Goal: Task Accomplishment & Management: Contribute content

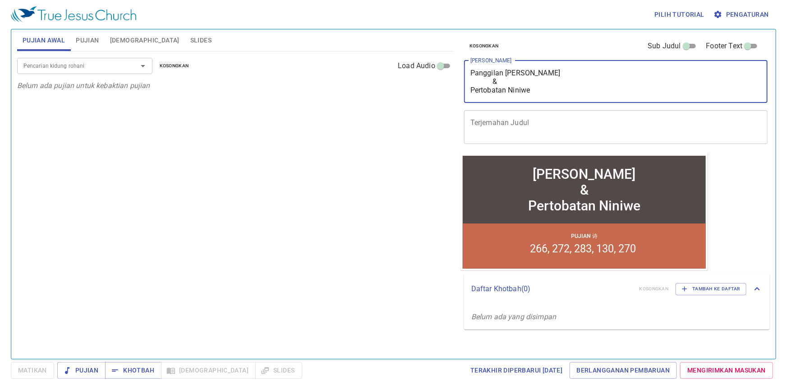
click at [557, 83] on textarea "Panggilan [PERSON_NAME] & Pertobatan Niniwe" at bounding box center [616, 82] width 291 height 26
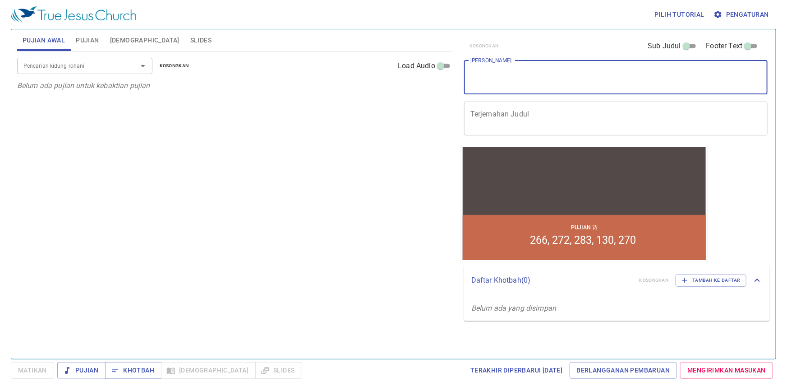
paste textarea "Hati Seorang Hamba yang Berkenan di Hadapan [DEMOGRAPHIC_DATA]"
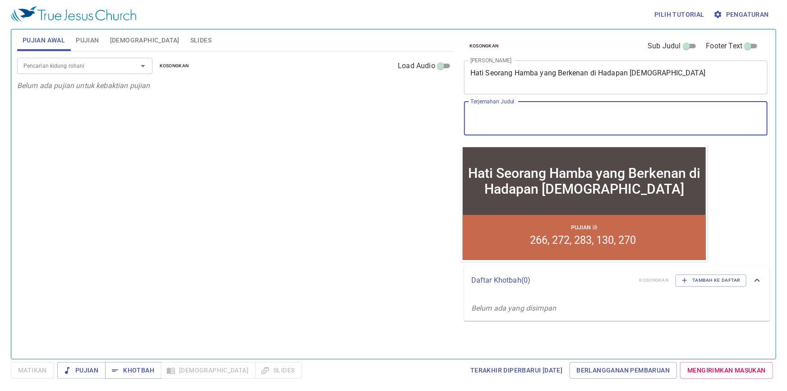
click at [522, 115] on textarea "Terjemahan Judul" at bounding box center [616, 118] width 291 height 17
click at [658, 78] on textarea "Hati Seorang Hamba yang Berkenan di Hadapan [DEMOGRAPHIC_DATA]" at bounding box center [616, 77] width 291 height 17
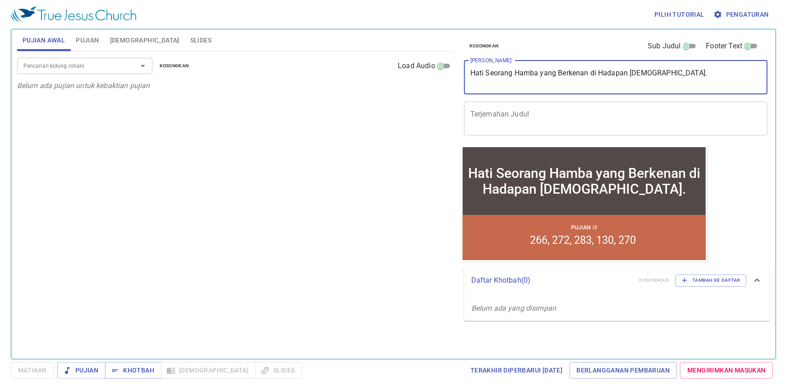
type textarea "Hati Seorang Hamba yang Berkenan di Hadapan [DEMOGRAPHIC_DATA]"
drag, startPoint x: 318, startPoint y: 203, endPoint x: 306, endPoint y: 197, distance: 12.5
click at [318, 203] on div "Pencarian kidung rohani Pencarian kidung rohani Kosongkan Load Audio Belum ada …" at bounding box center [235, 201] width 436 height 300
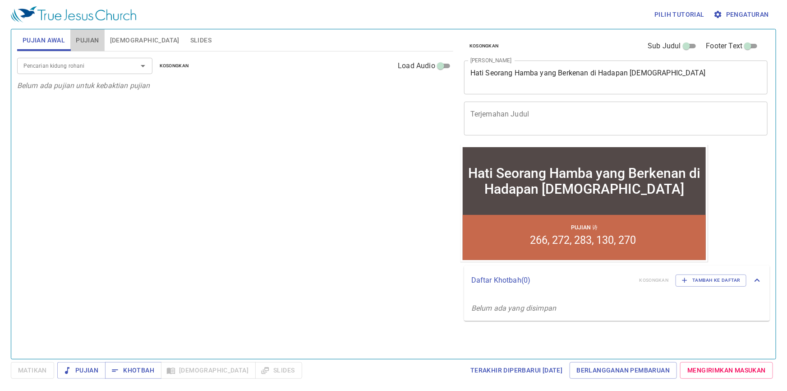
click at [94, 41] on span "Pujian" at bounding box center [87, 40] width 23 height 11
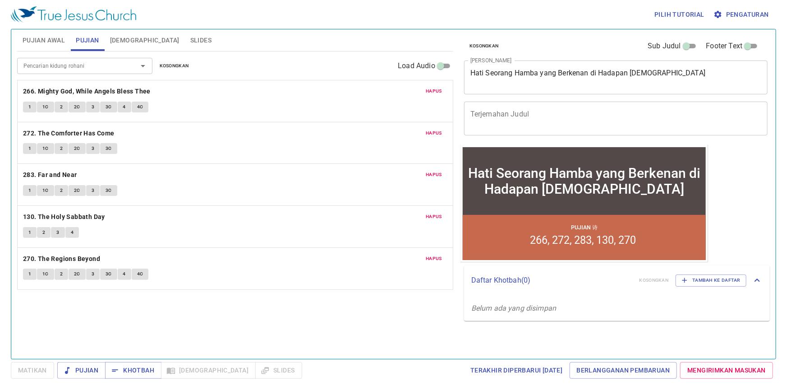
click at [181, 68] on span "Kosongkan" at bounding box center [174, 66] width 29 height 8
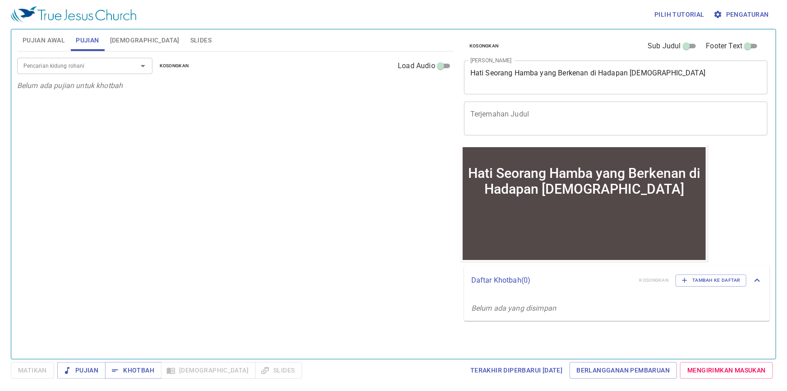
click at [110, 72] on div "Pencarian kidung rohani" at bounding box center [84, 66] width 135 height 16
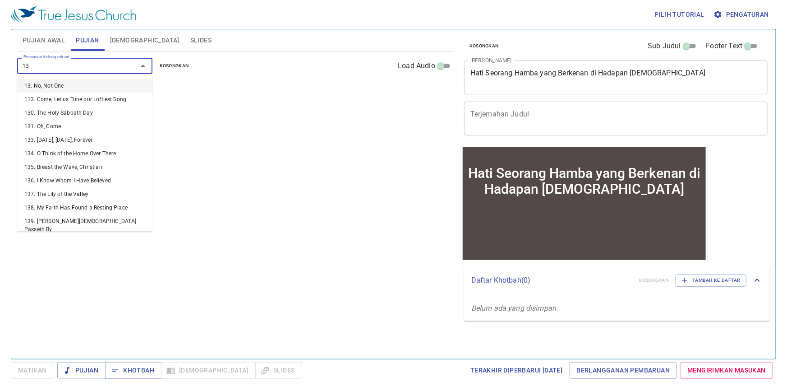
type input "130"
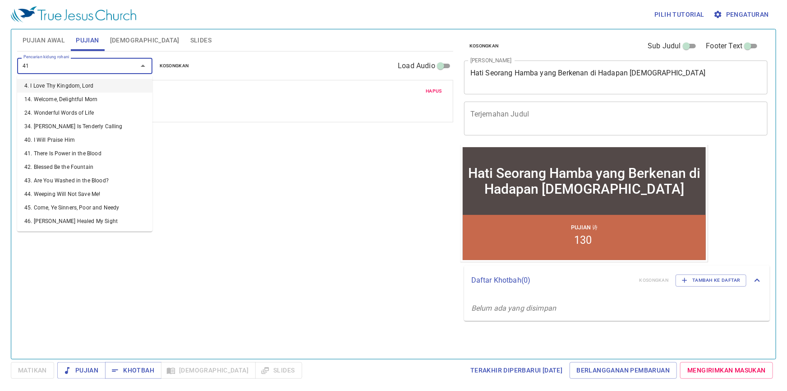
type input "413"
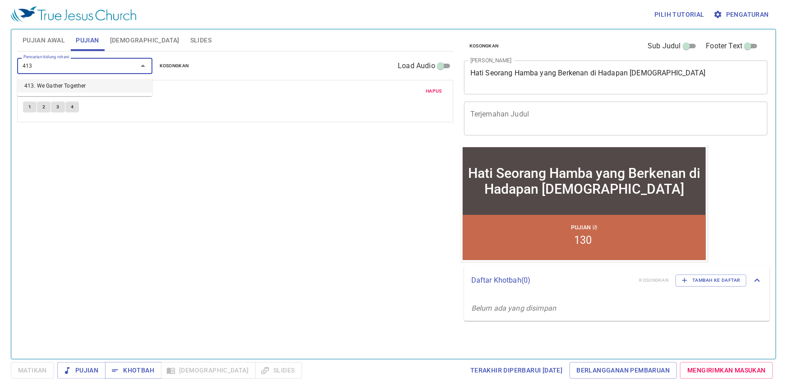
click at [108, 85] on li "413. We Gather Together" at bounding box center [84, 86] width 135 height 14
type input "D"
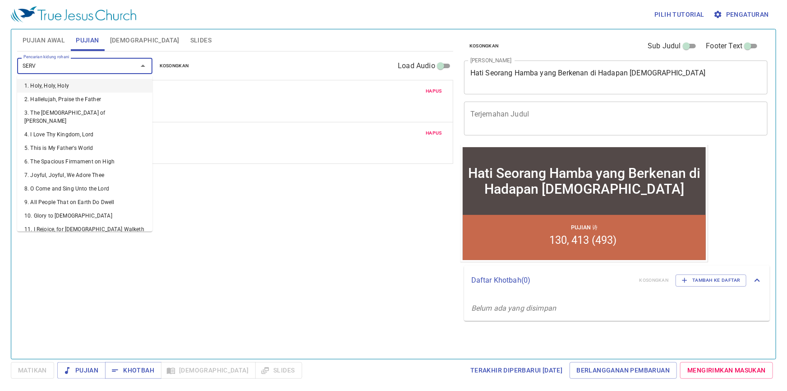
type input "SERVE"
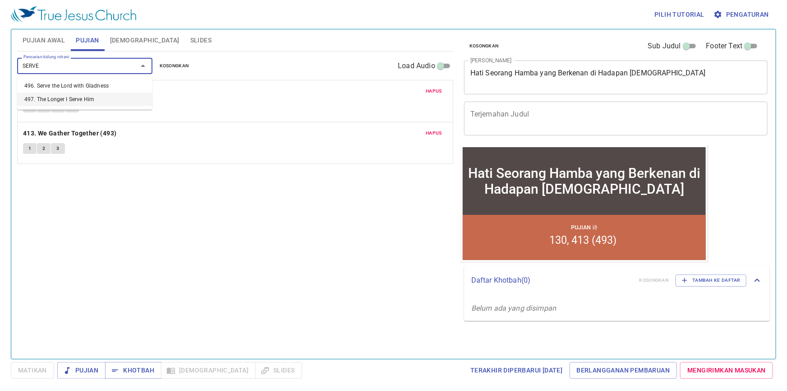
click at [114, 96] on li "497. The Longer I Serve Him" at bounding box center [84, 99] width 135 height 14
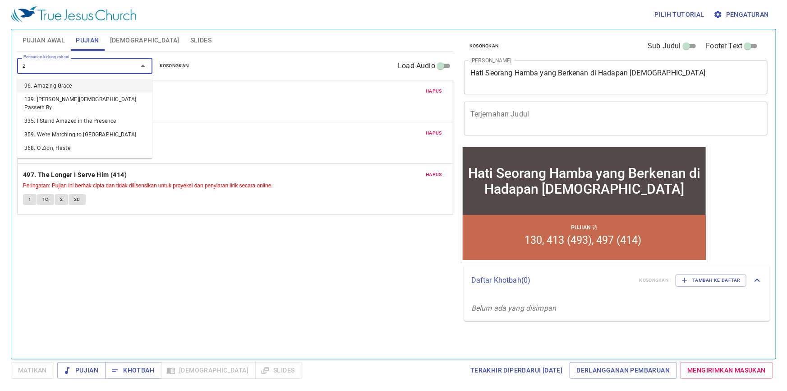
click at [81, 71] on div "z Pencarian kidung rohani" at bounding box center [84, 66] width 135 height 16
drag, startPoint x: 63, startPoint y: 69, endPoint x: 6, endPoint y: 77, distance: 57.0
click at [7, 77] on div "Pilih tutorial Pengaturan Pujian Awal Pujian Alkitab Slides Pencarian kidung ro…" at bounding box center [393, 195] width 787 height 391
type input "serve"
click at [55, 82] on li "496. Serve the Lord with Gladness" at bounding box center [84, 86] width 135 height 14
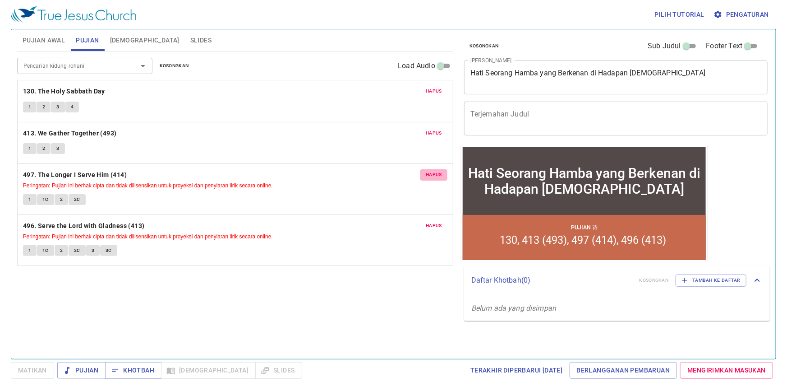
click at [437, 177] on span "Hapus" at bounding box center [434, 175] width 16 height 8
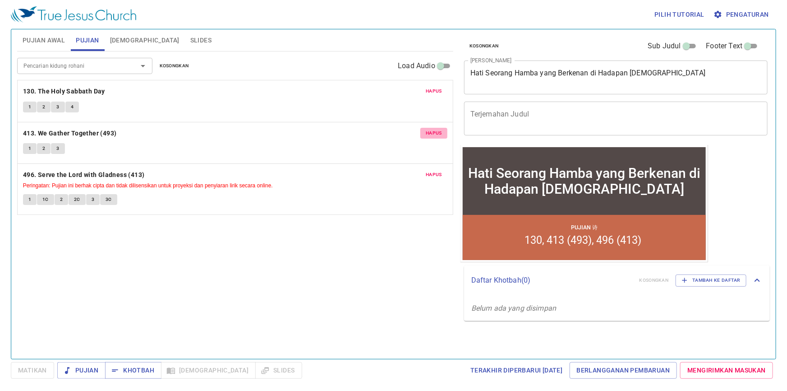
click at [428, 135] on span "Hapus" at bounding box center [434, 133] width 16 height 8
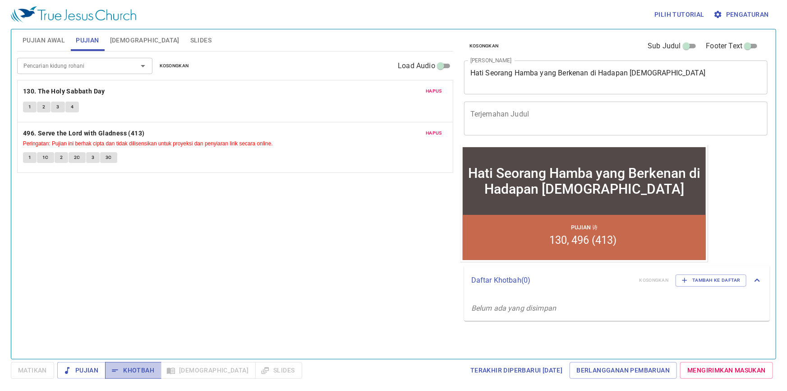
click at [139, 374] on span "Khotbah" at bounding box center [133, 370] width 42 height 11
click at [95, 67] on input "Pencarian kidung rohani" at bounding box center [71, 65] width 103 height 10
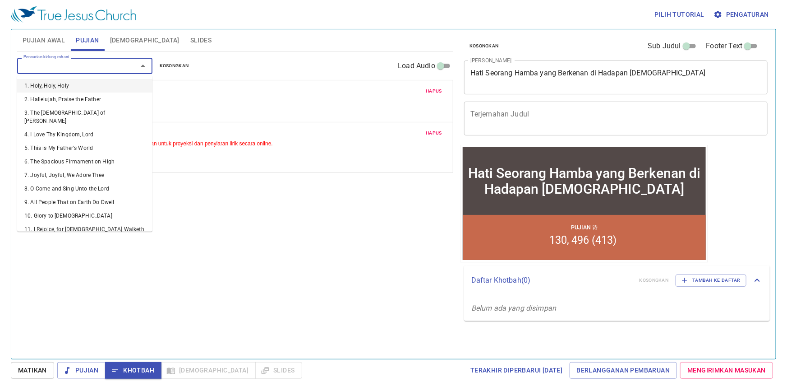
type input "8"
type input "97"
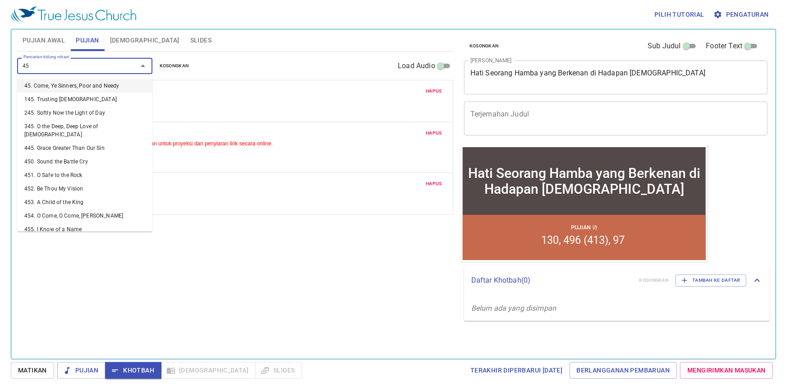
type input "454"
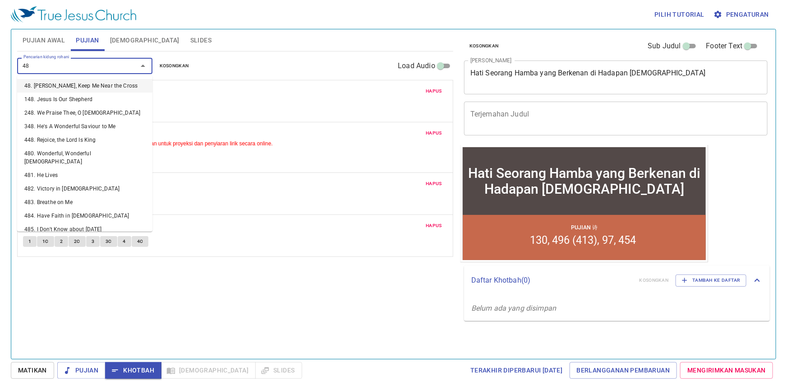
type input "485"
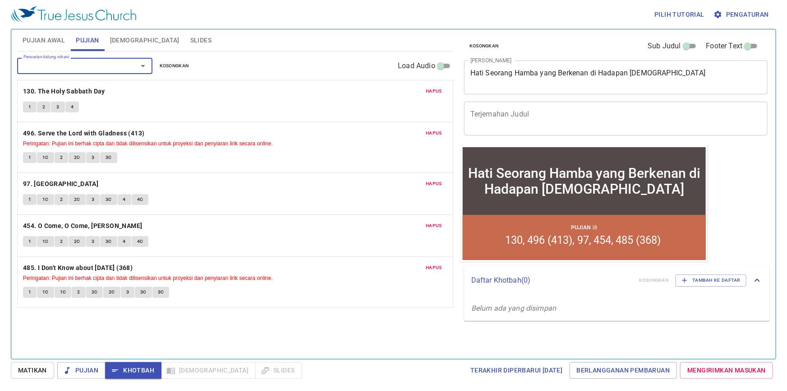
click at [100, 71] on div "Pencarian kidung rohani" at bounding box center [84, 66] width 135 height 16
type input "water"
click at [99, 98] on li "513. Springs of Living Water" at bounding box center [84, 99] width 135 height 14
click at [427, 267] on span "Hapus" at bounding box center [434, 267] width 16 height 8
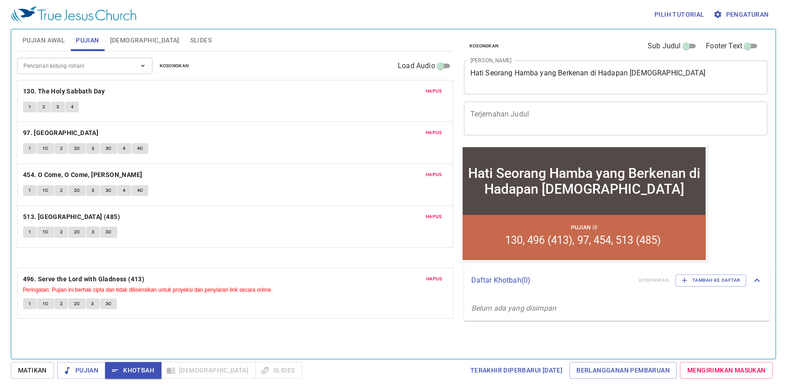
drag, startPoint x: 189, startPoint y: 144, endPoint x: 210, endPoint y: 184, distance: 44.8
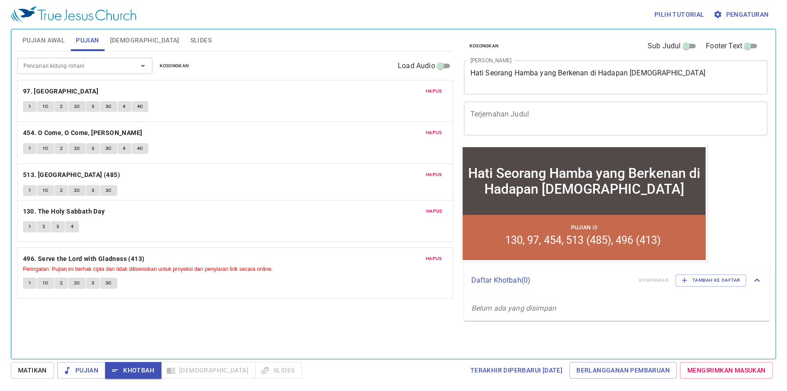
drag, startPoint x: 195, startPoint y: 102, endPoint x: 208, endPoint y: 219, distance: 118.0
drag, startPoint x: 272, startPoint y: 332, endPoint x: 280, endPoint y: 349, distance: 18.2
click at [274, 332] on div "Pencarian kidung rohani Pencarian kidung rohani Kosongkan Load Audio Hapus 97. …" at bounding box center [235, 201] width 436 height 300
click at [423, 334] on div "Pencarian kidung rohani Pencarian kidung rohani Kosongkan Load Audio Hapus 97. …" at bounding box center [235, 201] width 436 height 300
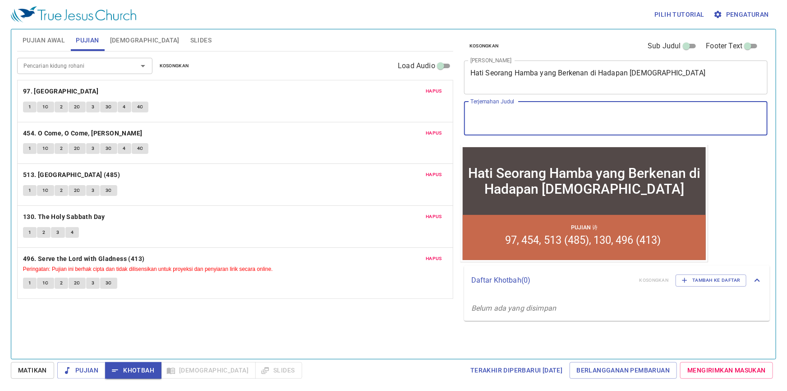
click at [509, 113] on textarea "Terjemahan Judul" at bounding box center [616, 118] width 291 height 17
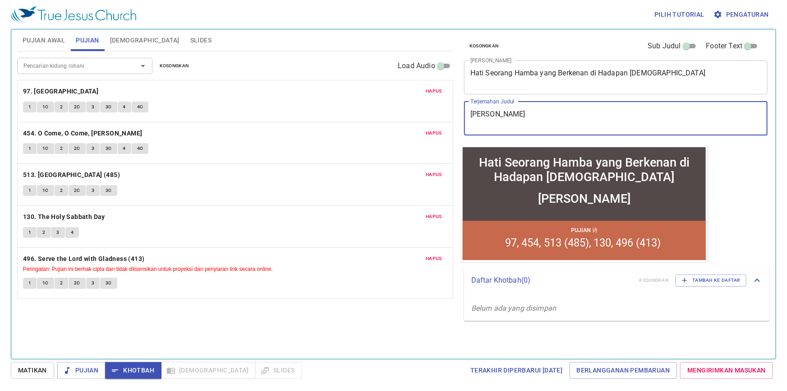
type textarea "蒙神"
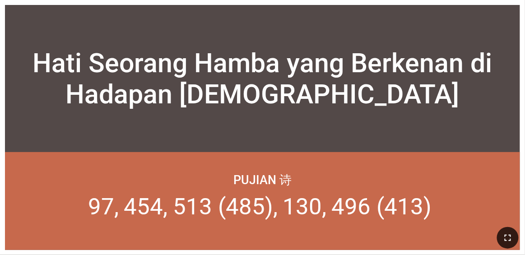
click at [328, 243] on button "button" at bounding box center [508, 238] width 22 height 22
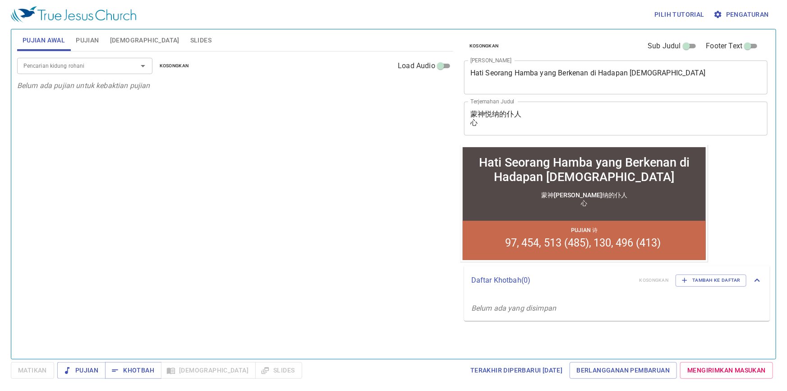
click at [473, 120] on textarea "蒙神悦纳的仆人 心" at bounding box center [616, 118] width 291 height 17
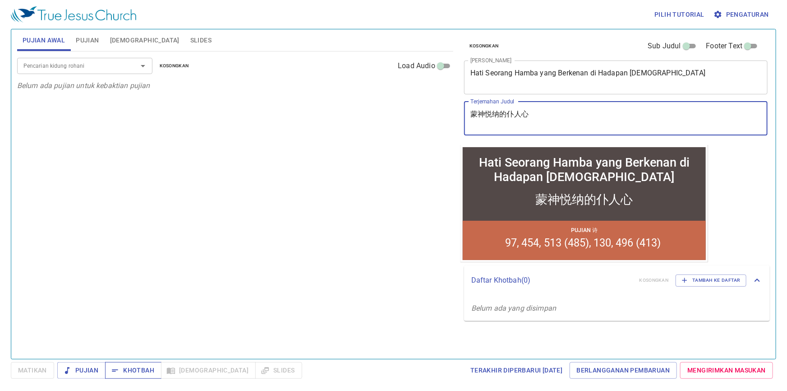
type textarea "蒙神悦纳的仆人心"
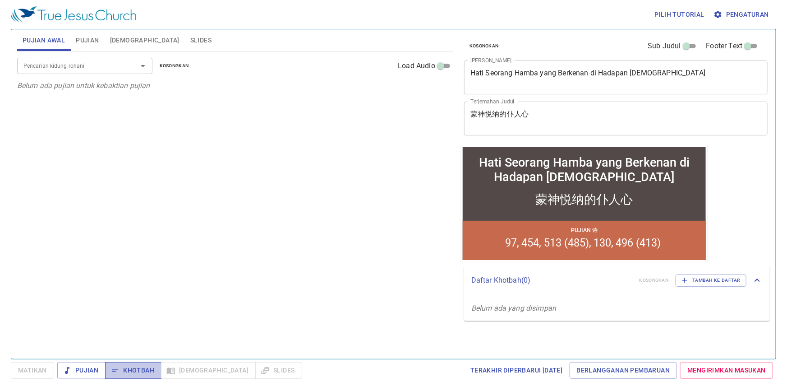
click at [143, 371] on span "Khotbah" at bounding box center [133, 370] width 42 height 11
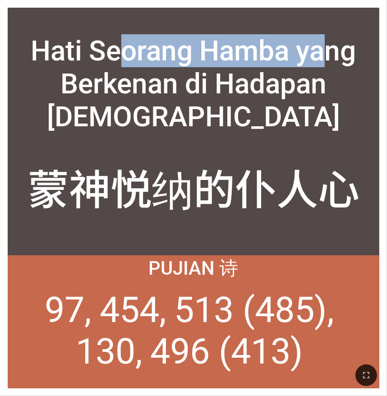
drag, startPoint x: 125, startPoint y: 0, endPoint x: 307, endPoint y: 49, distance: 188.2
click at [319, 42] on div "Hati Seorang Hamba yang Berkenan di Hadapan Tuhan Hati Seorang Hamba yang Berke…" at bounding box center [193, 198] width 387 height 396
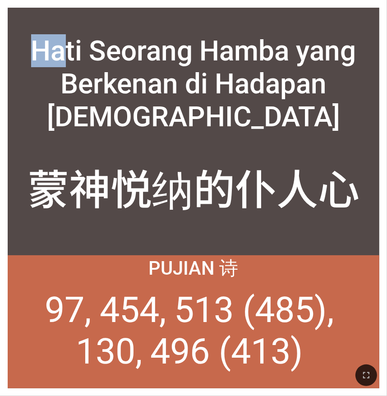
drag, startPoint x: 58, startPoint y: 14, endPoint x: 7, endPoint y: 18, distance: 51.2
click at [4, 23] on div "Hati Seorang Hamba yang Berkenan di Hadapan Tuhan Hati Seorang Hamba yang Berke…" at bounding box center [193, 198] width 387 height 396
click at [50, 42] on div "Hati Seorang Hamba yang Berkenan di Hadapan [DEMOGRAPHIC_DATA]" at bounding box center [194, 84] width 372 height 114
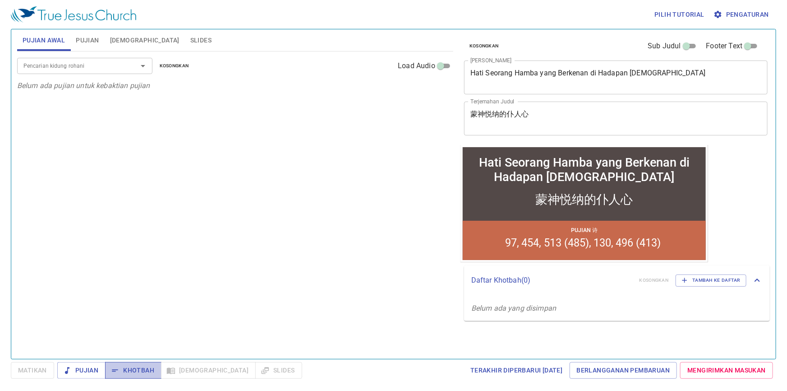
click at [135, 369] on span "Khotbah" at bounding box center [133, 370] width 42 height 11
click at [119, 37] on span "Alkitab" at bounding box center [144, 40] width 69 height 11
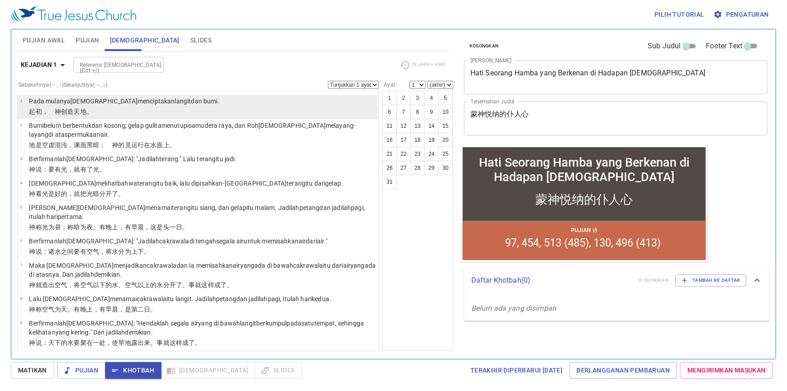
click at [87, 110] on wh776 "。" at bounding box center [90, 111] width 6 height 7
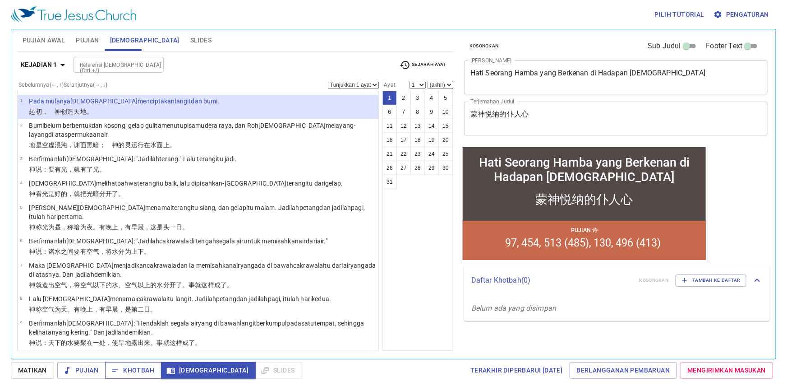
click at [143, 370] on span "Khotbah" at bounding box center [133, 370] width 42 height 11
click at [190, 41] on span "Slides" at bounding box center [200, 40] width 21 height 11
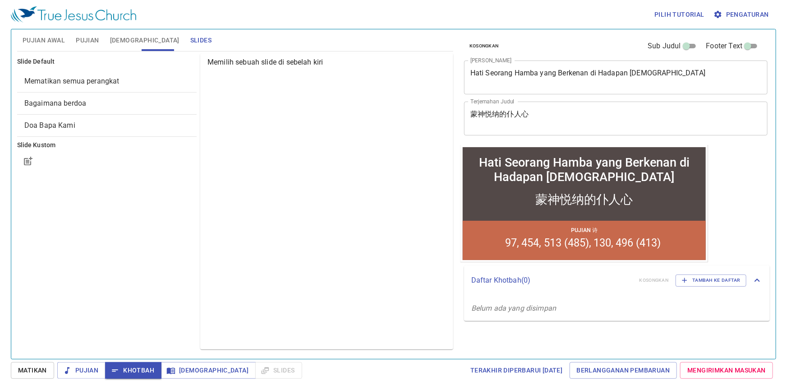
click at [118, 102] on span "Bagaimana berdoa" at bounding box center [106, 103] width 165 height 11
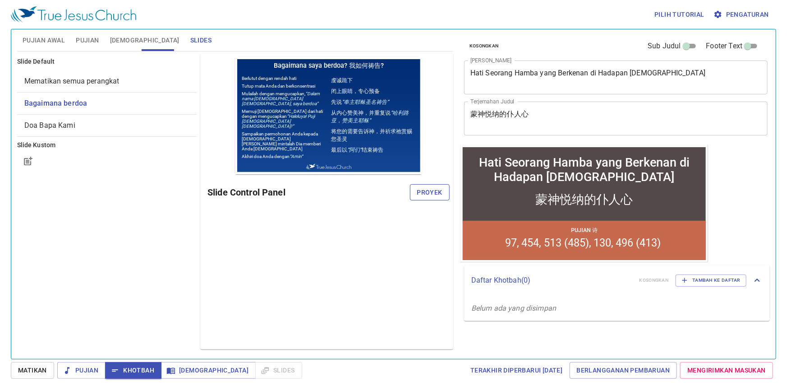
click at [422, 189] on span "Proyek" at bounding box center [429, 192] width 25 height 11
click at [145, 371] on span "Khotbah" at bounding box center [133, 370] width 42 height 11
click at [153, 372] on span "Khotbah" at bounding box center [133, 370] width 42 height 11
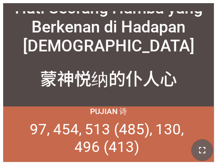
click at [203, 149] on icon "button" at bounding box center [202, 150] width 11 height 11
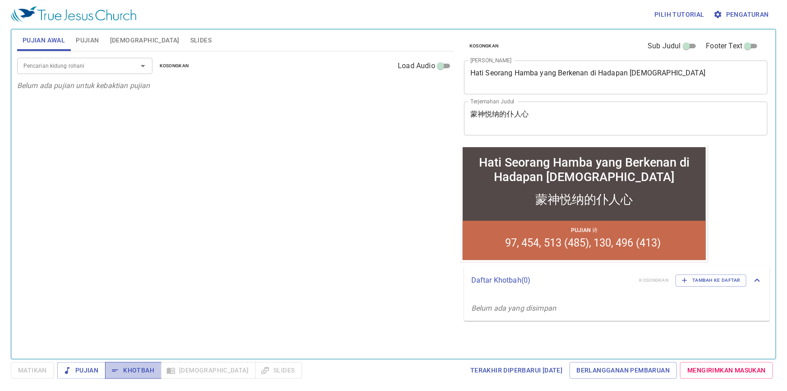
click at [134, 366] on span "Khotbah" at bounding box center [133, 370] width 42 height 11
click at [115, 40] on span "[DEMOGRAPHIC_DATA]" at bounding box center [144, 40] width 69 height 11
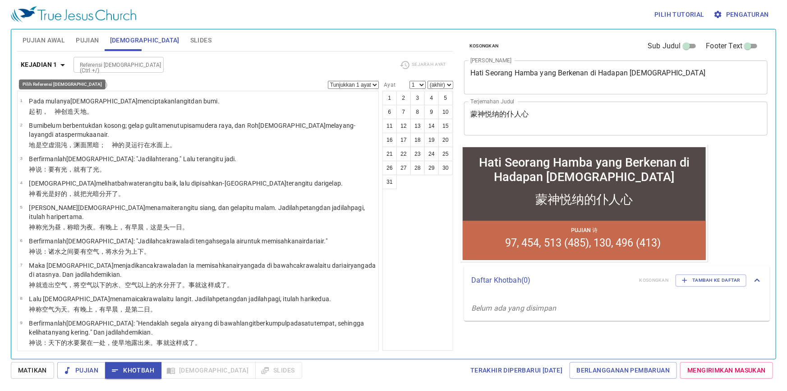
click at [63, 66] on icon "button" at bounding box center [62, 65] width 11 height 11
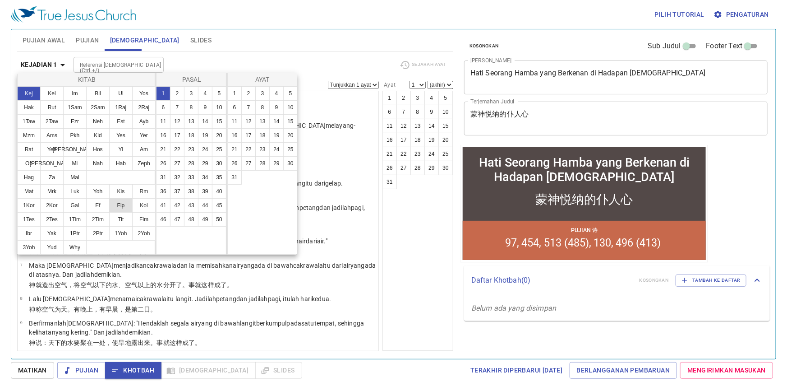
click at [118, 203] on button "Flp" at bounding box center [120, 205] width 23 height 14
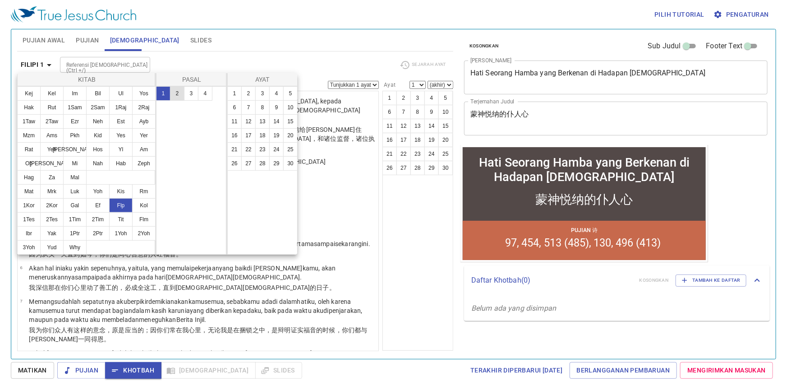
click at [181, 94] on button "2" at bounding box center [177, 93] width 14 height 14
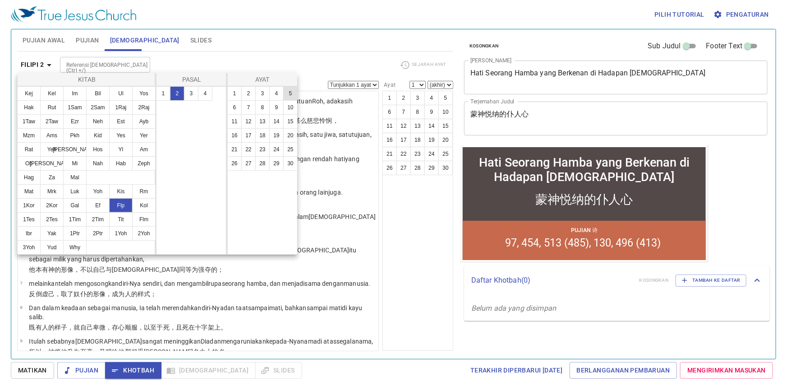
click at [287, 88] on button "5" at bounding box center [290, 93] width 14 height 14
select select "5"
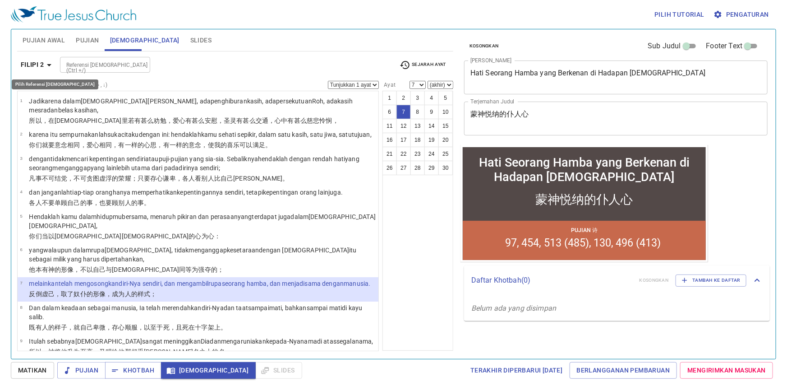
click at [49, 65] on icon "button" at bounding box center [49, 65] width 5 height 2
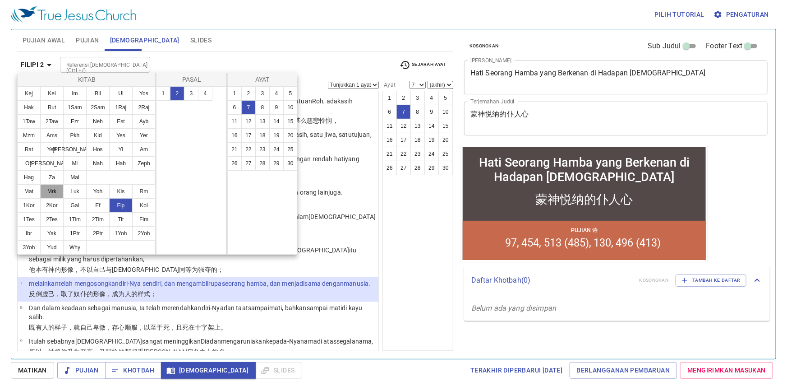
click at [56, 194] on button "Mrk" at bounding box center [51, 191] width 23 height 14
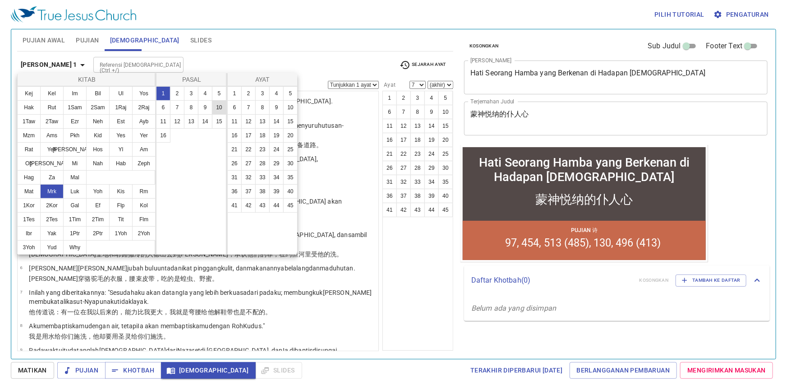
click at [220, 103] on button "10" at bounding box center [219, 107] width 14 height 14
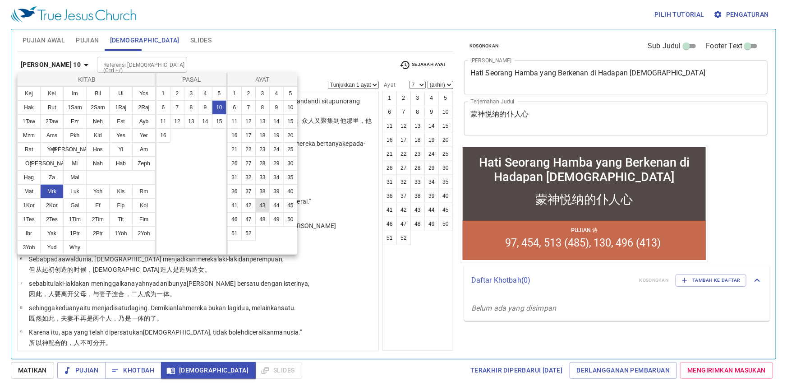
click at [264, 203] on button "43" at bounding box center [262, 205] width 14 height 14
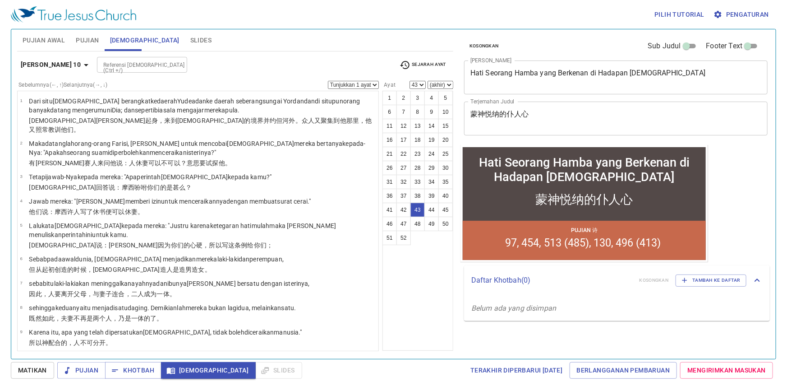
scroll to position [1171, 0]
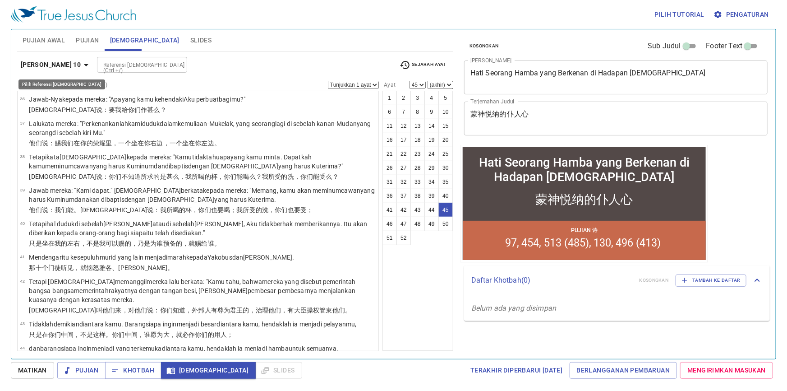
click at [81, 63] on icon "button" at bounding box center [86, 65] width 11 height 11
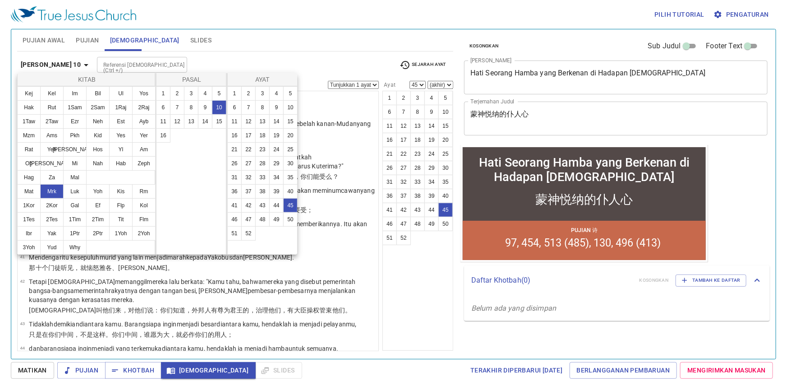
click at [231, 38] on div at bounding box center [393, 195] width 787 height 391
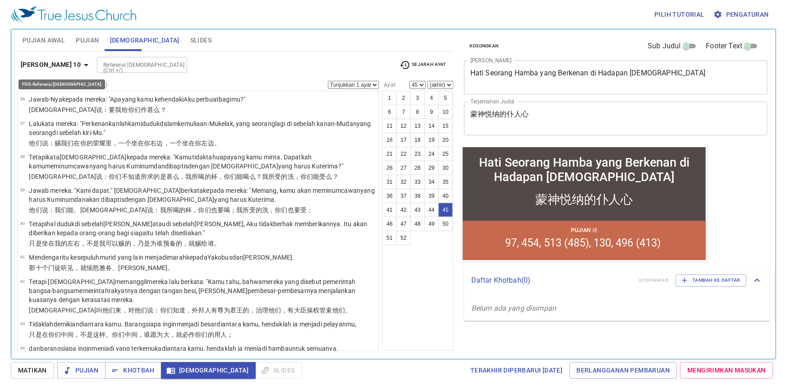
click at [81, 65] on icon "button" at bounding box center [86, 65] width 11 height 11
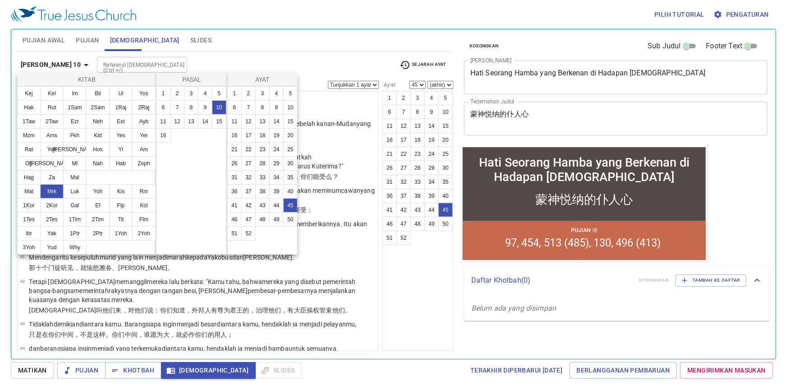
click at [293, 34] on div at bounding box center [393, 195] width 787 height 391
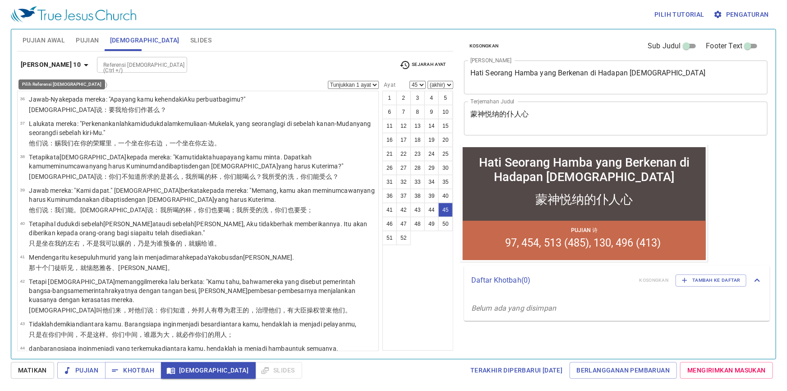
click at [81, 62] on icon "button" at bounding box center [86, 65] width 11 height 11
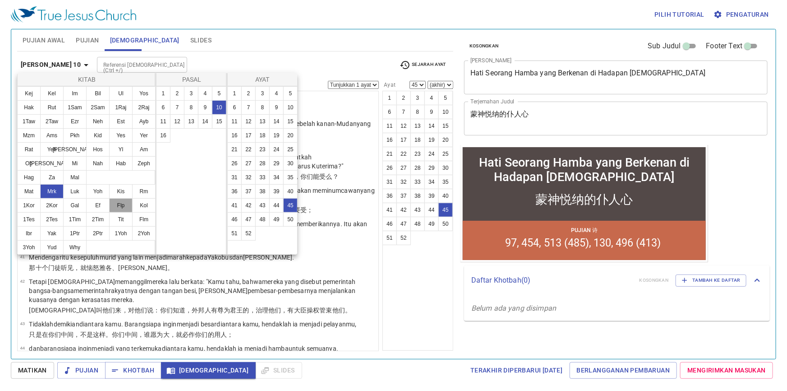
click at [125, 203] on button "Flp" at bounding box center [120, 205] width 23 height 14
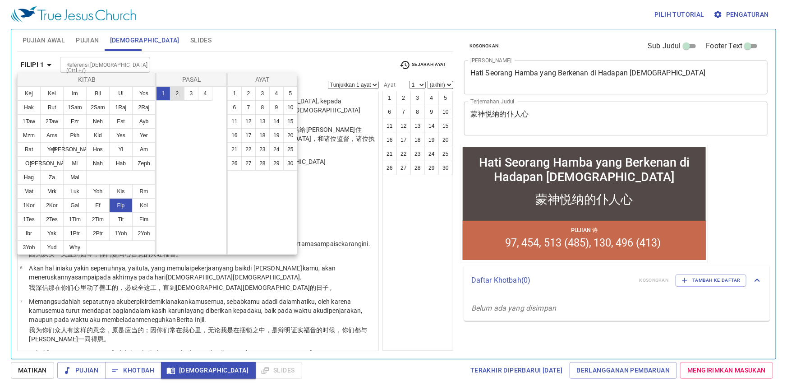
click at [182, 92] on button "2" at bounding box center [177, 93] width 14 height 14
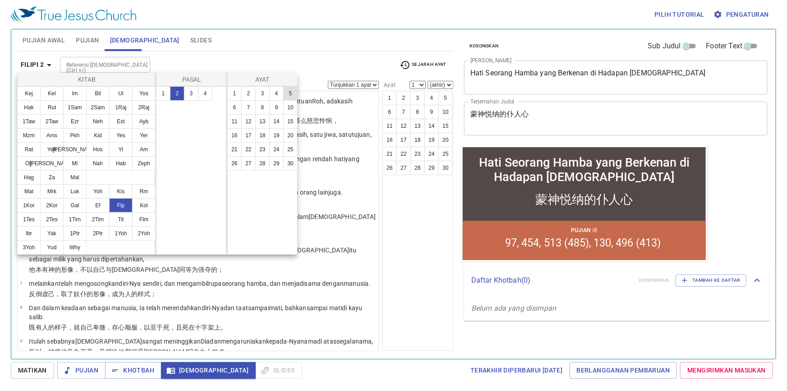
click at [289, 88] on button "5" at bounding box center [290, 93] width 14 height 14
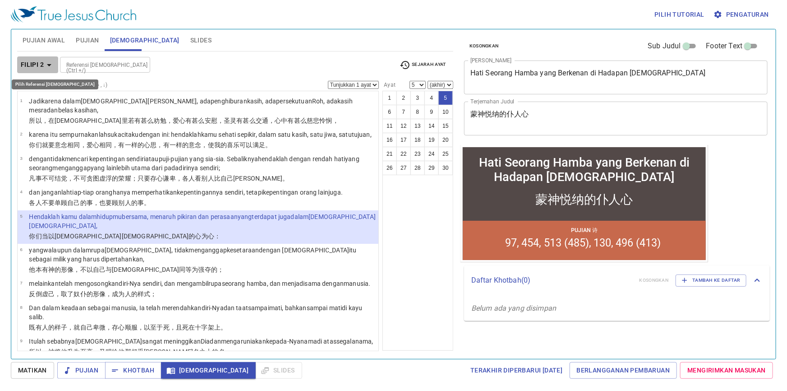
click at [53, 65] on icon "button" at bounding box center [49, 65] width 11 height 11
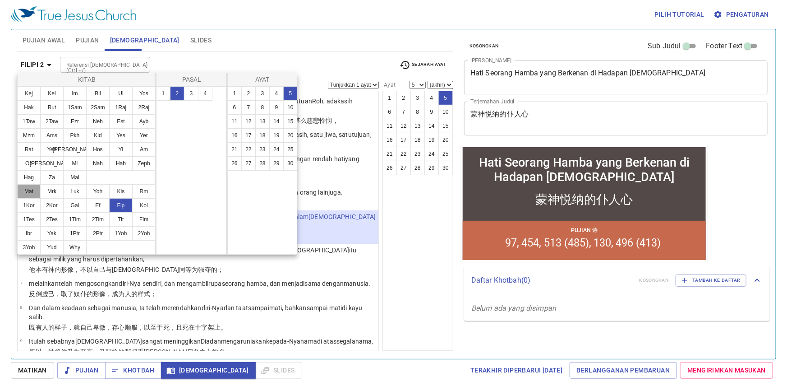
click at [35, 189] on button "Mat" at bounding box center [28, 191] width 23 height 14
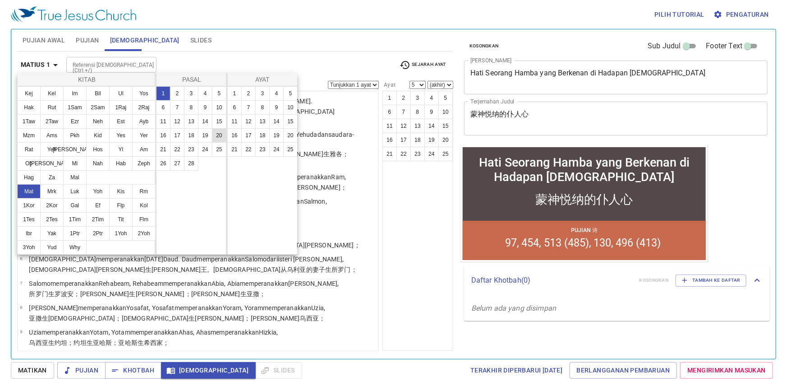
click at [220, 128] on button "20" at bounding box center [219, 135] width 14 height 14
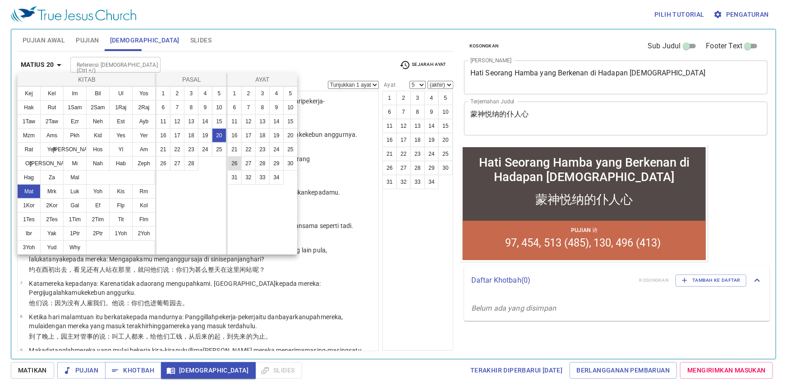
click at [234, 164] on button "26" at bounding box center [234, 163] width 14 height 14
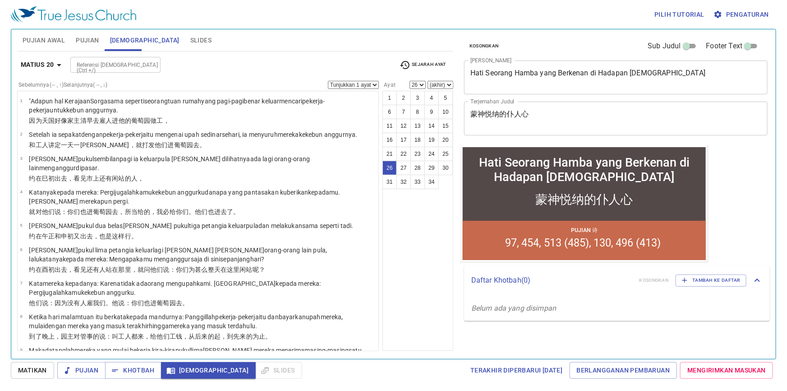
scroll to position [657, 0]
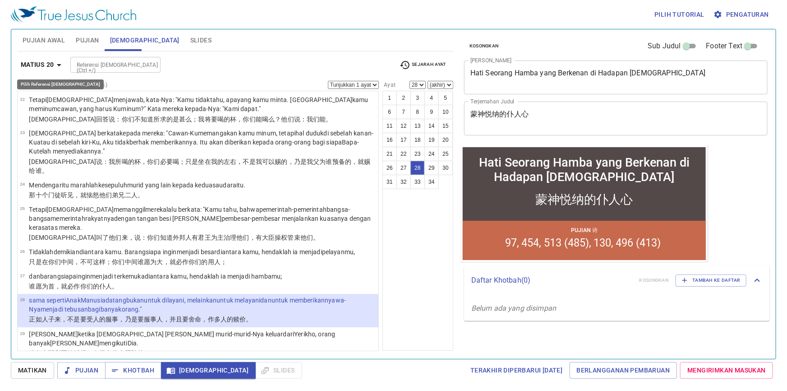
click at [63, 64] on icon "button" at bounding box center [59, 65] width 11 height 11
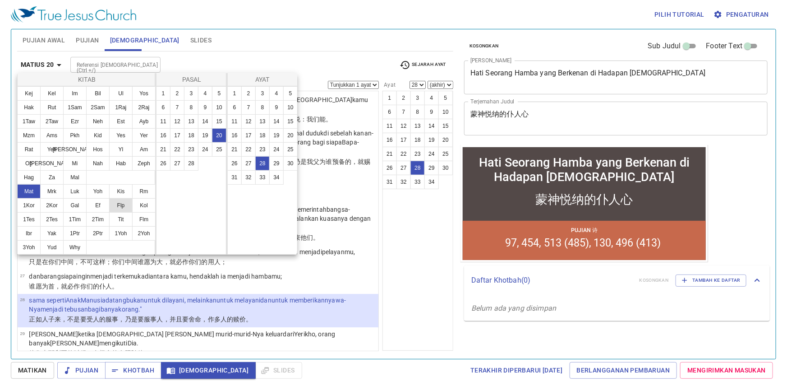
click at [126, 203] on button "Flp" at bounding box center [120, 205] width 23 height 14
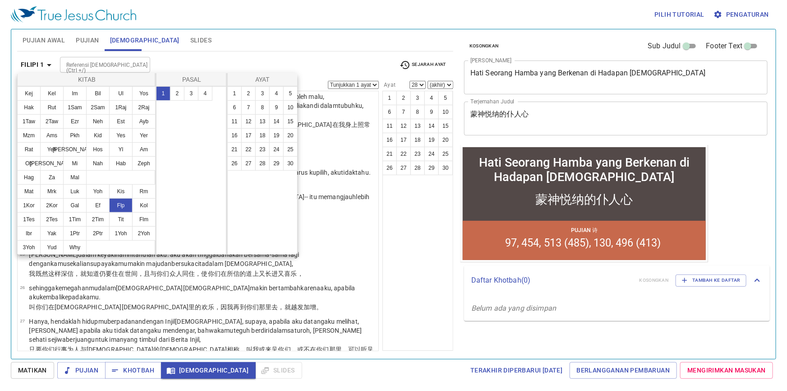
scroll to position [0, 0]
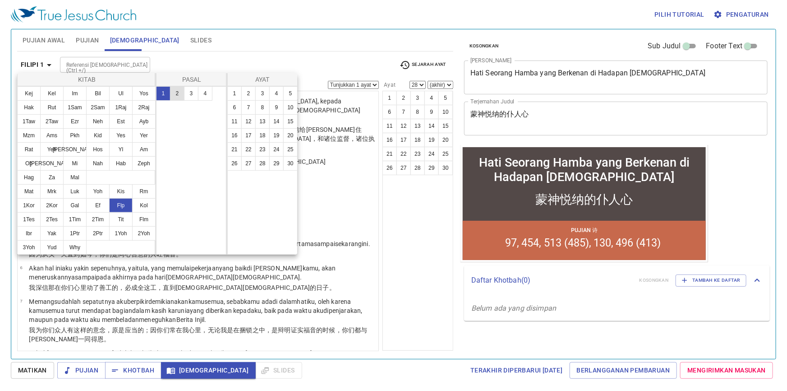
click at [180, 90] on button "2" at bounding box center [177, 93] width 14 height 14
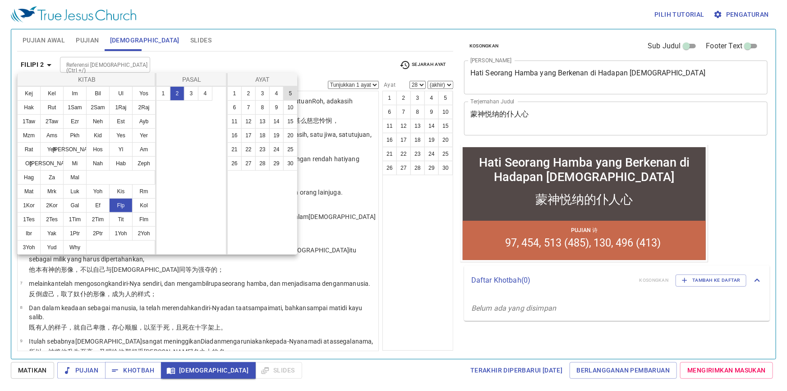
click at [289, 93] on button "5" at bounding box center [290, 93] width 14 height 14
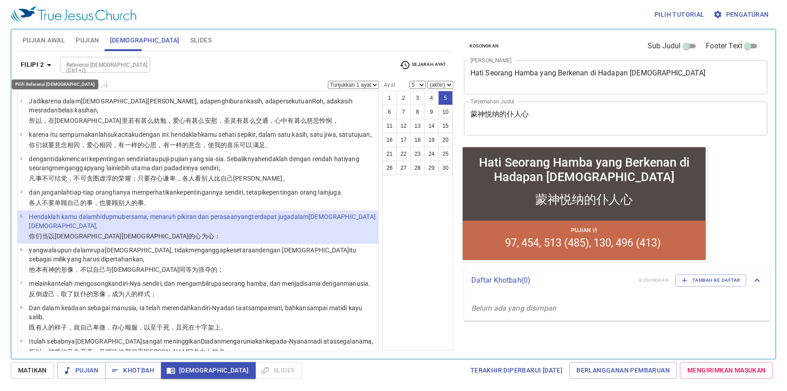
click at [49, 67] on icon "button" at bounding box center [49, 65] width 11 height 11
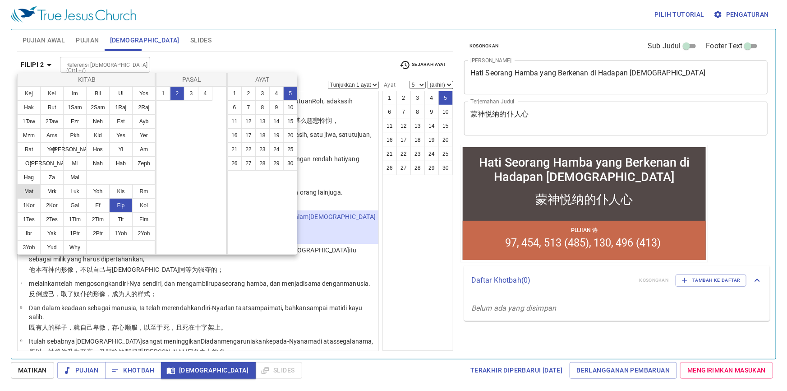
click at [33, 192] on button "Mat" at bounding box center [28, 191] width 23 height 14
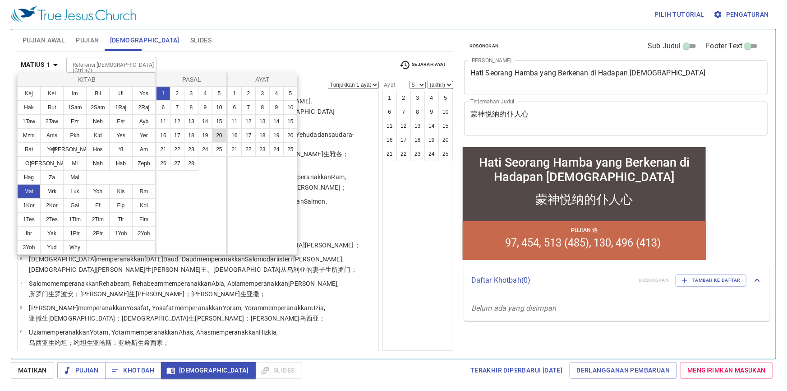
click at [221, 132] on button "20" at bounding box center [219, 135] width 14 height 14
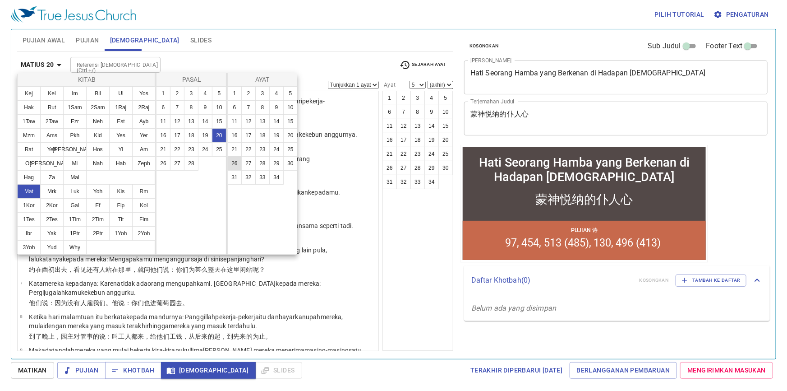
click at [239, 165] on button "26" at bounding box center [234, 163] width 14 height 14
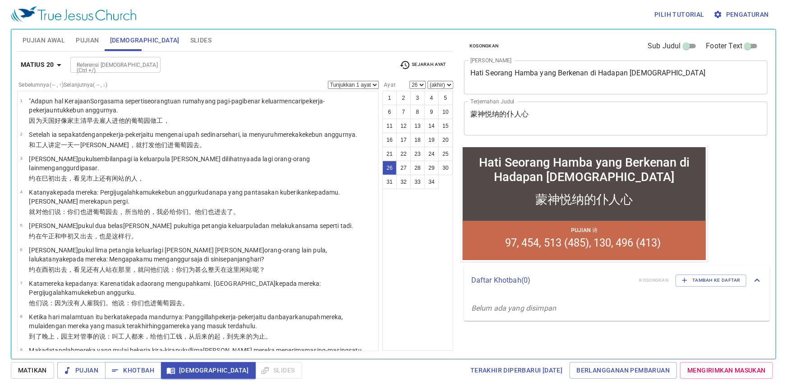
scroll to position [657, 0]
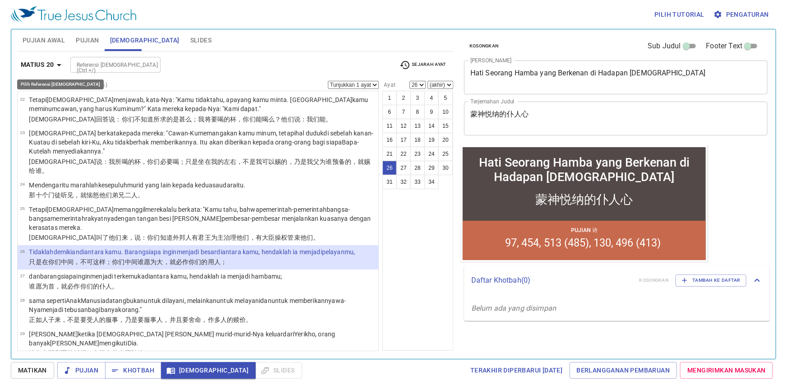
click at [60, 63] on icon "button" at bounding box center [59, 65] width 11 height 11
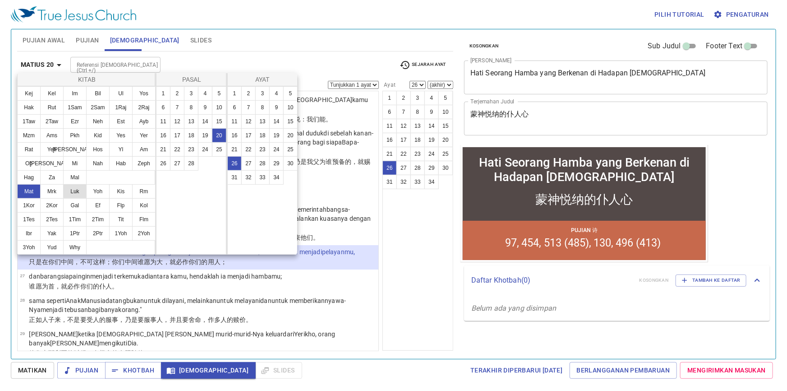
click at [80, 193] on button "Luk" at bounding box center [74, 191] width 23 height 14
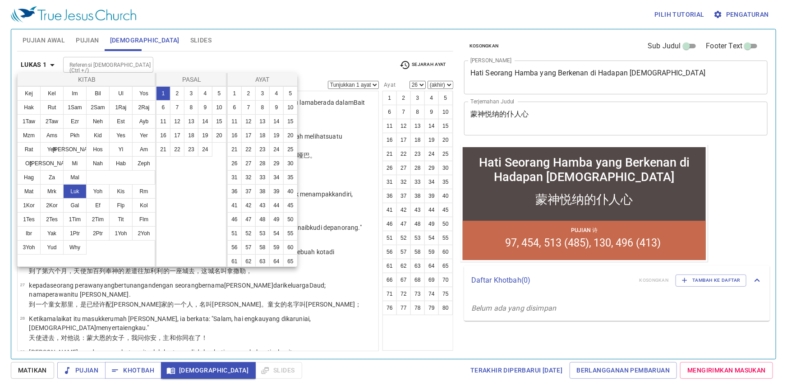
scroll to position [0, 0]
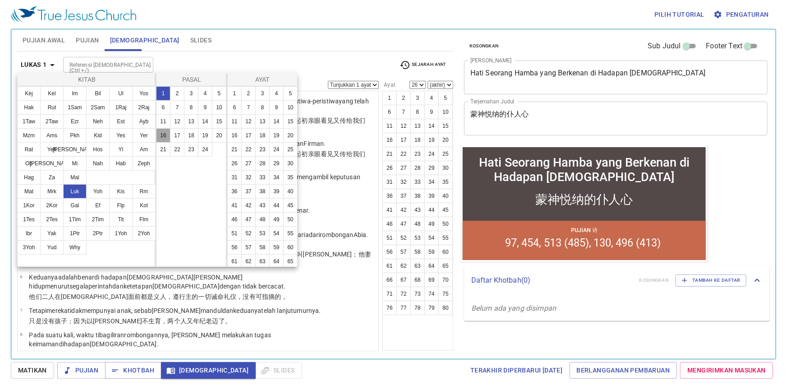
click at [166, 135] on button "16" at bounding box center [163, 135] width 14 height 14
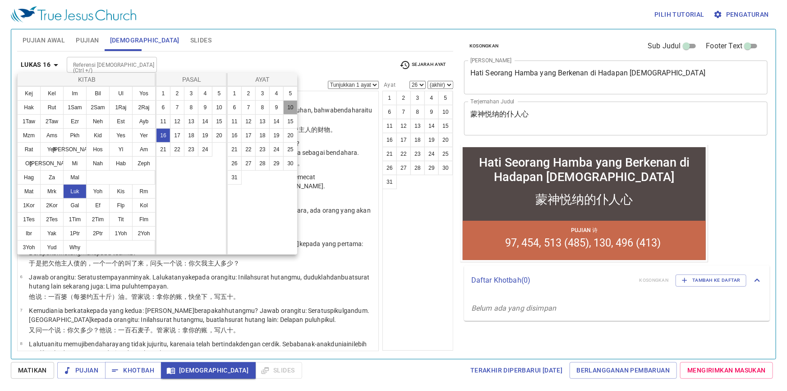
click at [290, 107] on button "10" at bounding box center [290, 107] width 14 height 14
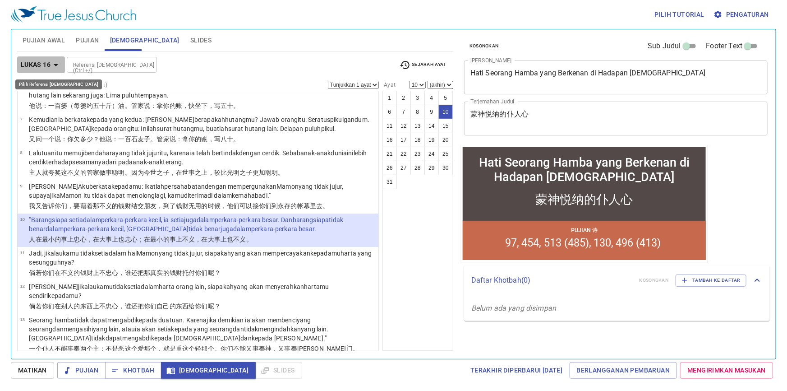
click at [56, 63] on icon "button" at bounding box center [56, 65] width 11 height 11
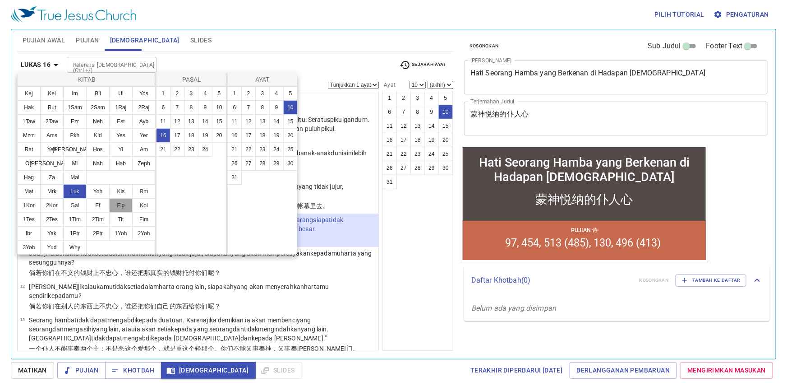
click at [125, 210] on button "Flp" at bounding box center [120, 205] width 23 height 14
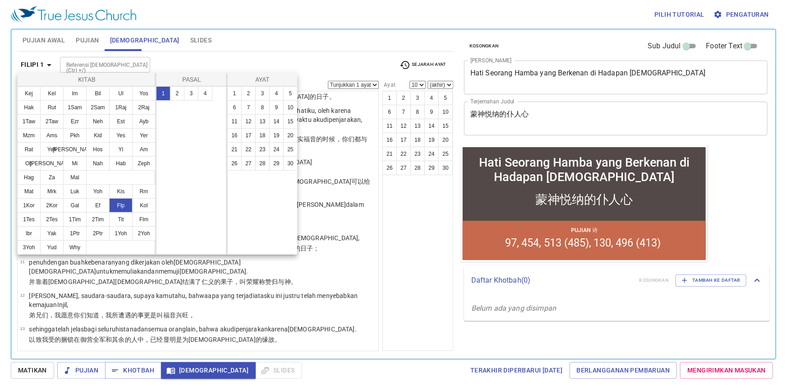
scroll to position [0, 0]
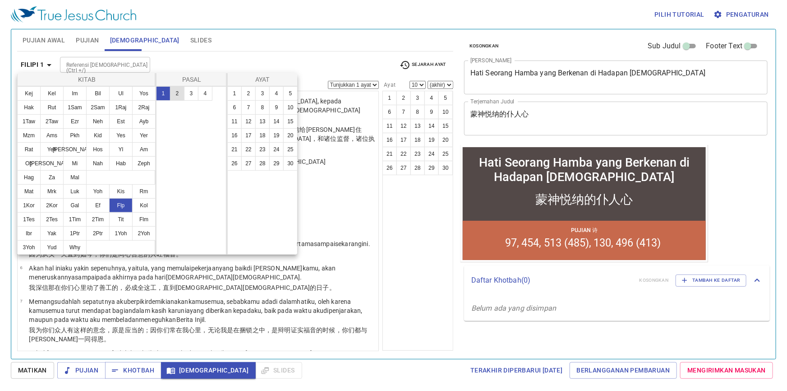
click at [180, 87] on button "2" at bounding box center [177, 93] width 14 height 14
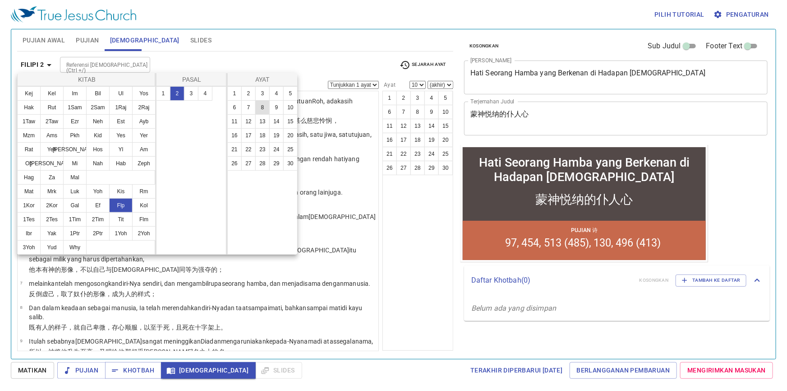
click at [266, 103] on button "8" at bounding box center [262, 107] width 14 height 14
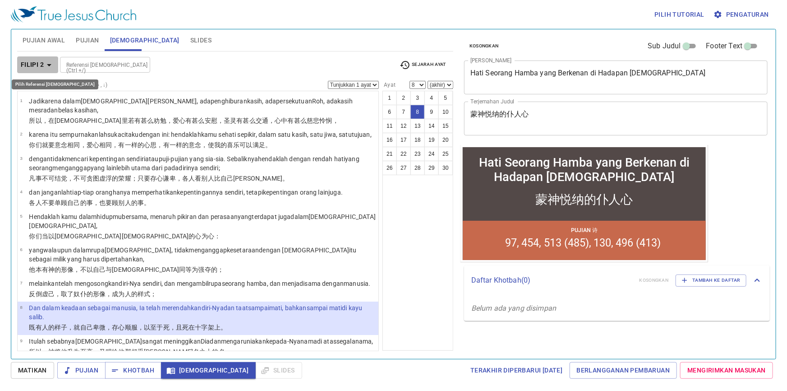
click at [52, 64] on icon "button" at bounding box center [49, 65] width 11 height 11
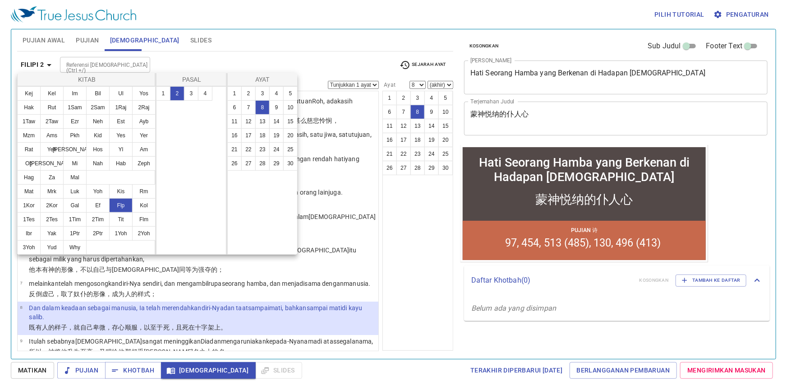
click at [284, 46] on div at bounding box center [393, 195] width 787 height 391
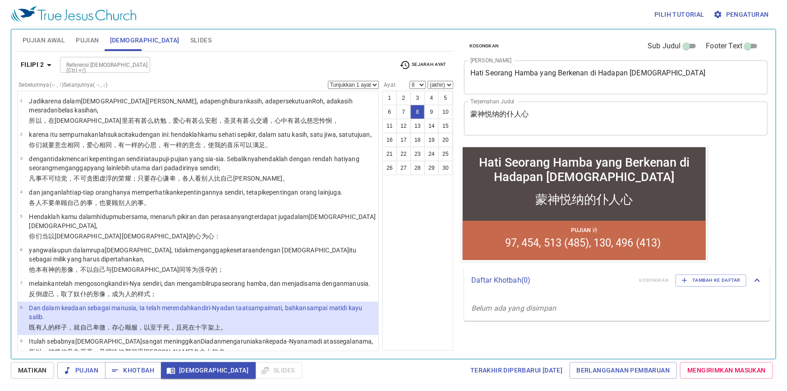
click at [206, 58] on div "Referensi [DEMOGRAPHIC_DATA] (Ctrl +/) Referensi [DEMOGRAPHIC_DATA] (Ctrl +/)" at bounding box center [226, 65] width 332 height 16
click at [239, 60] on div "Referensi [DEMOGRAPHIC_DATA] (Ctrl +/) Referensi [DEMOGRAPHIC_DATA] (Ctrl +/)" at bounding box center [226, 65] width 332 height 16
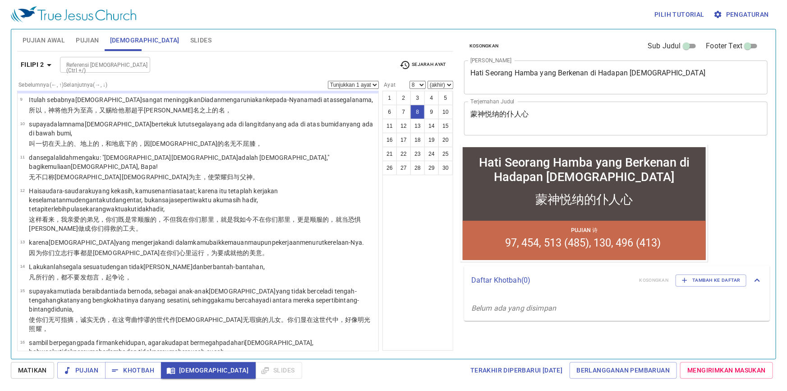
scroll to position [254, 0]
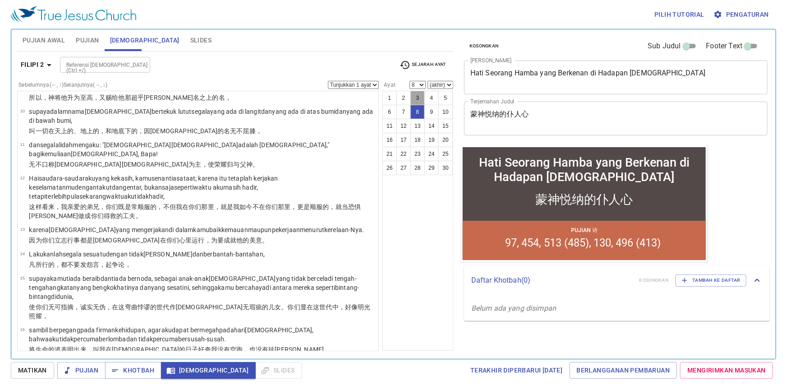
click at [420, 98] on button "3" at bounding box center [418, 98] width 14 height 14
select select "3"
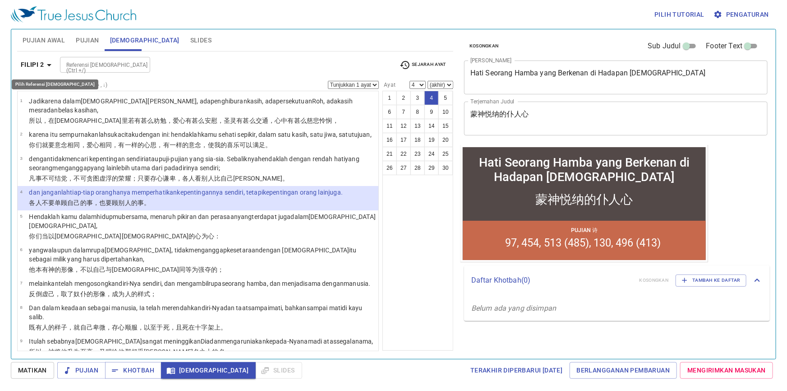
click at [52, 64] on icon "button" at bounding box center [49, 65] width 11 height 11
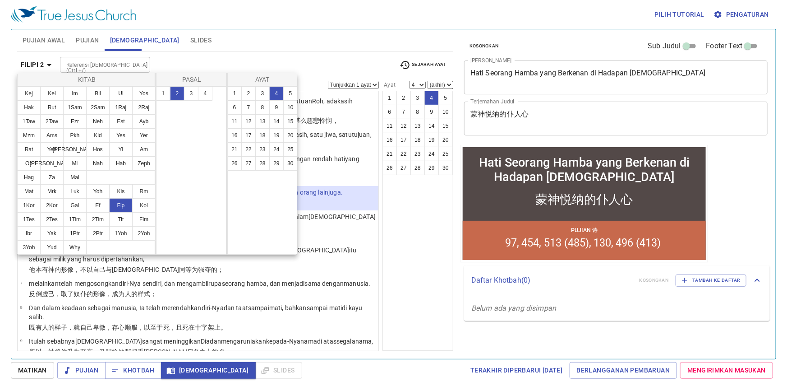
drag, startPoint x: 234, startPoint y: 54, endPoint x: 235, endPoint y: 49, distance: 4.5
click at [235, 49] on div at bounding box center [393, 195] width 787 height 391
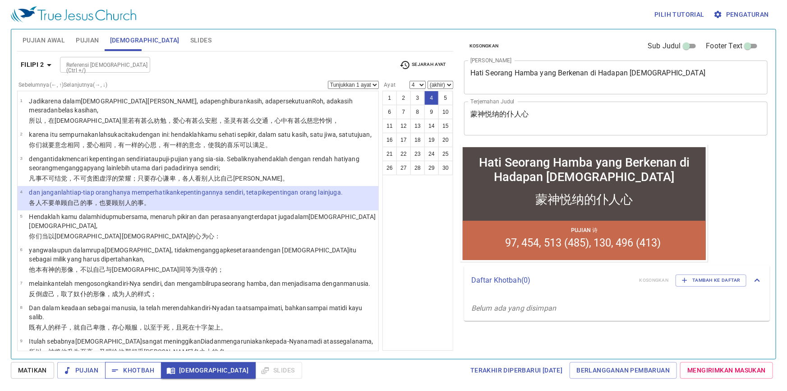
click at [143, 370] on span "Khotbah" at bounding box center [133, 370] width 42 height 11
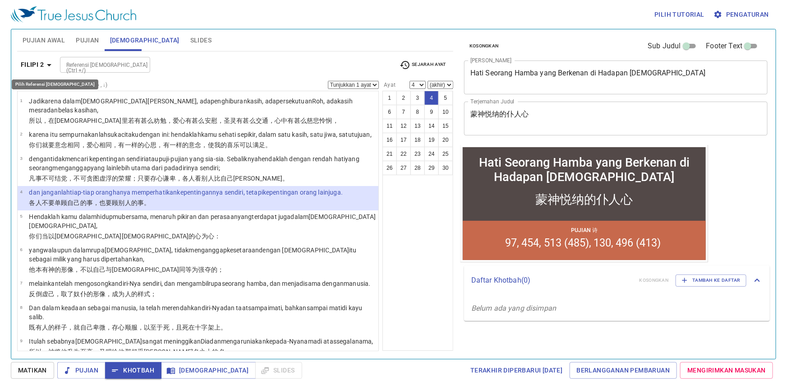
click at [51, 66] on icon "button" at bounding box center [49, 65] width 11 height 11
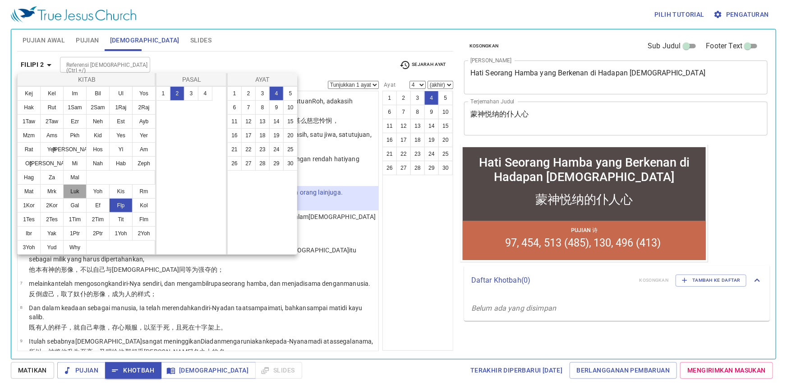
click at [73, 187] on button "Luk" at bounding box center [74, 191] width 23 height 14
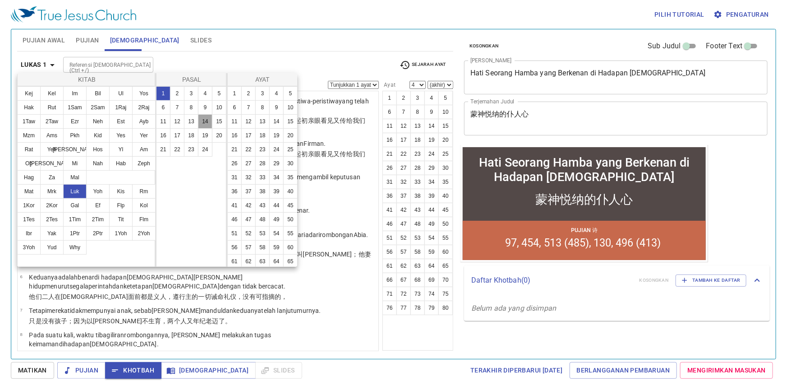
click at [204, 122] on button "14" at bounding box center [205, 121] width 14 height 14
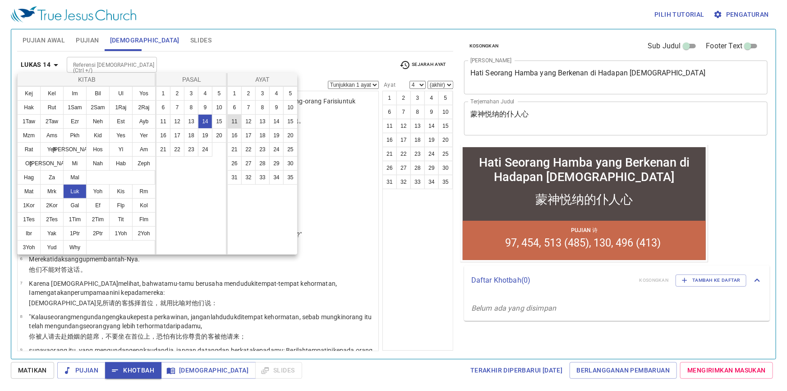
click at [233, 125] on button "11" at bounding box center [234, 121] width 14 height 14
select select "11"
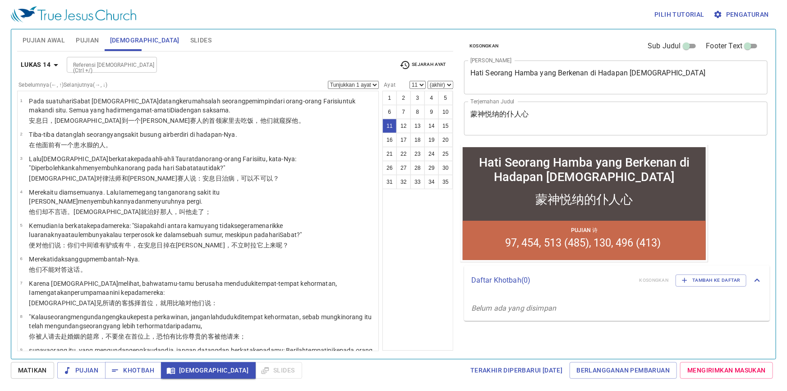
scroll to position [202, 0]
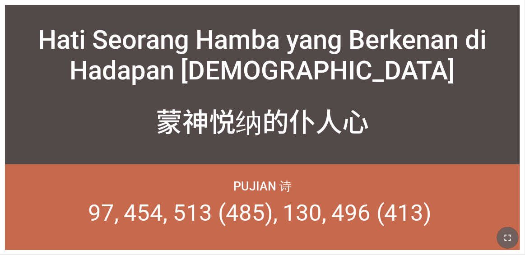
click at [328, 235] on button "button" at bounding box center [508, 238] width 22 height 22
